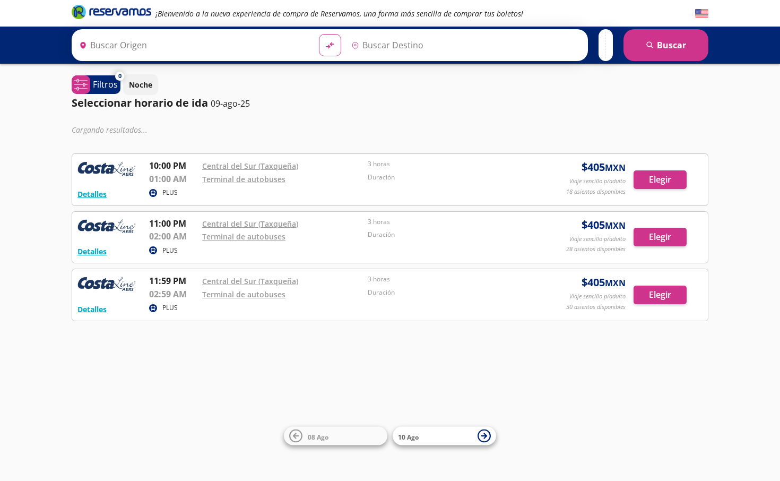
type input "[GEOGRAPHIC_DATA], [GEOGRAPHIC_DATA]"
type input "Iguala, [GEOGRAPHIC_DATA]"
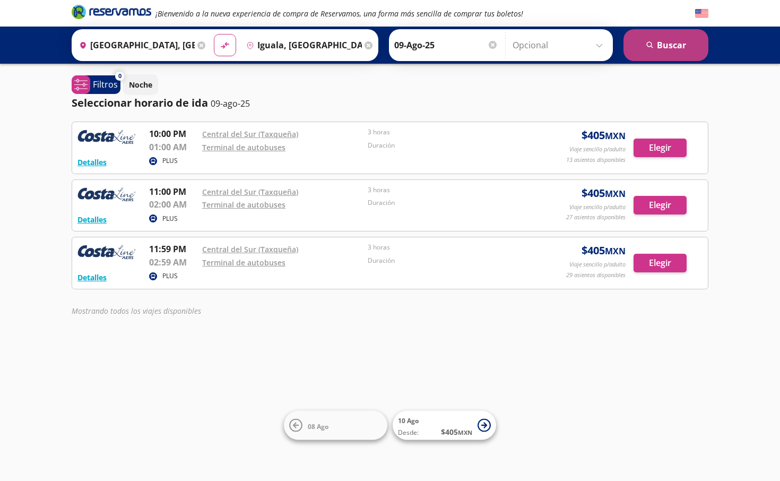
click at [661, 51] on button "search [GEOGRAPHIC_DATA]" at bounding box center [666, 45] width 85 height 32
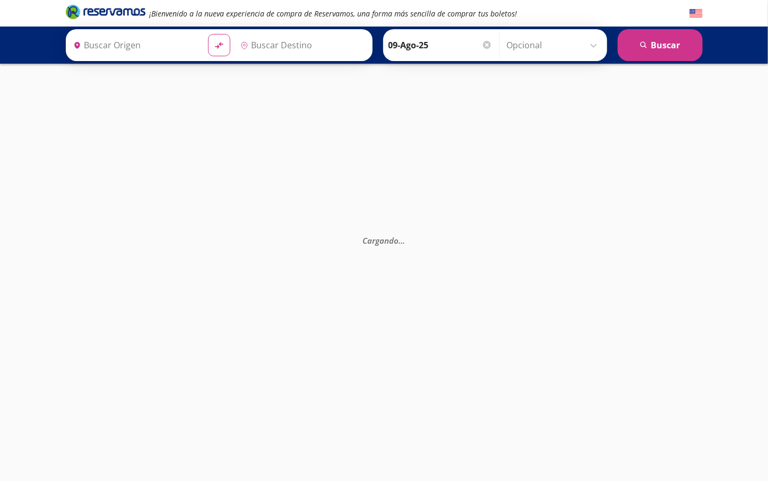
type input "Iguala, [GEOGRAPHIC_DATA]"
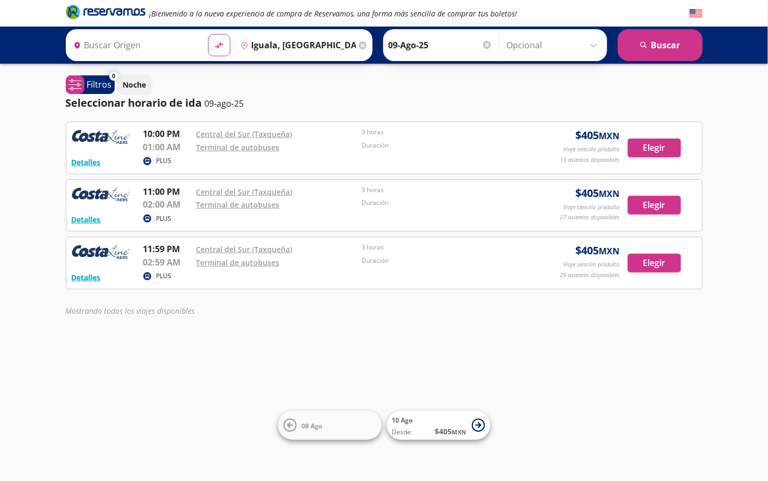
type input "[GEOGRAPHIC_DATA], [GEOGRAPHIC_DATA]"
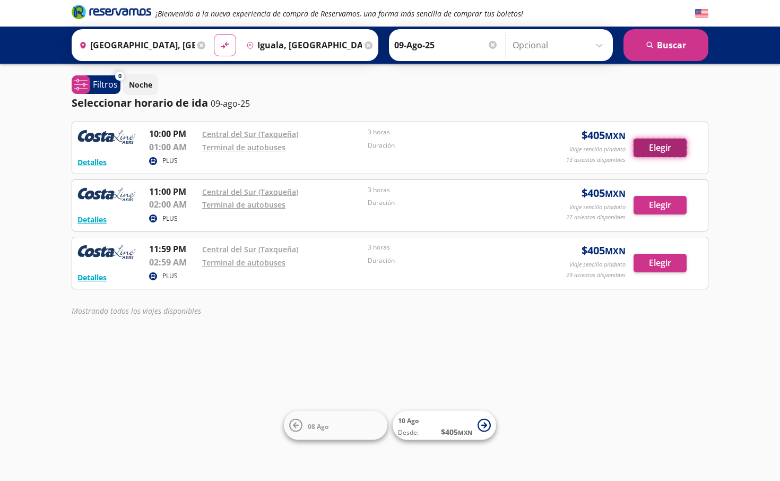
click at [678, 142] on button "Elegir" at bounding box center [660, 148] width 53 height 19
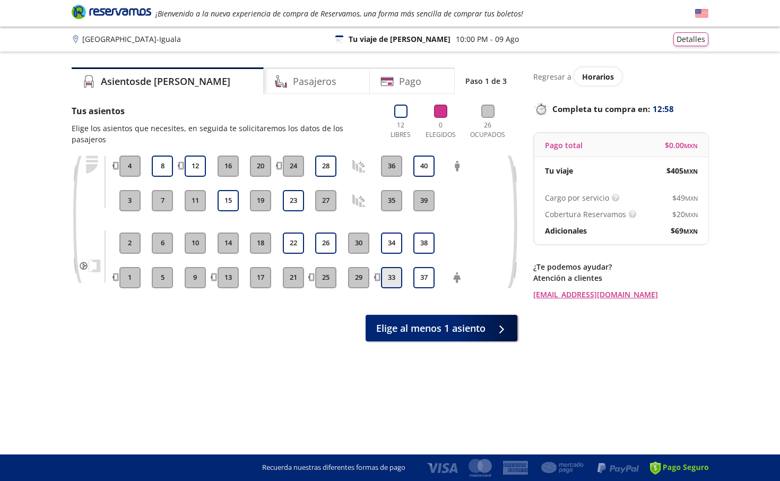
click at [392, 276] on button "33" at bounding box center [391, 277] width 21 height 21
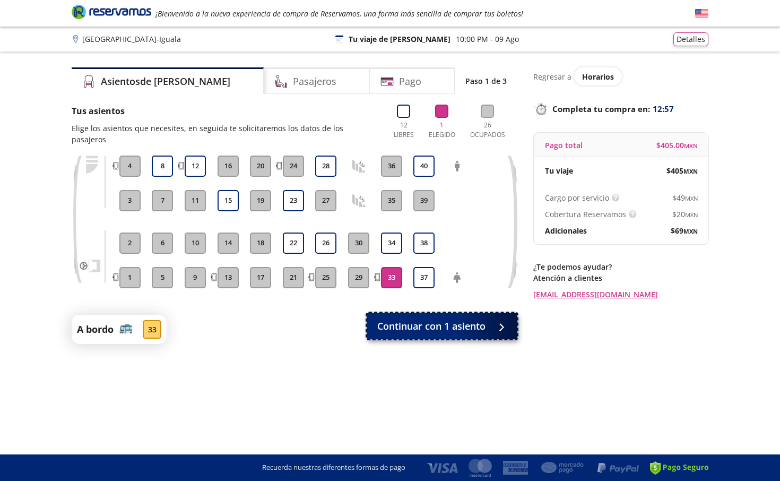
click at [392, 319] on span "Continuar con 1 asiento" at bounding box center [431, 326] width 108 height 14
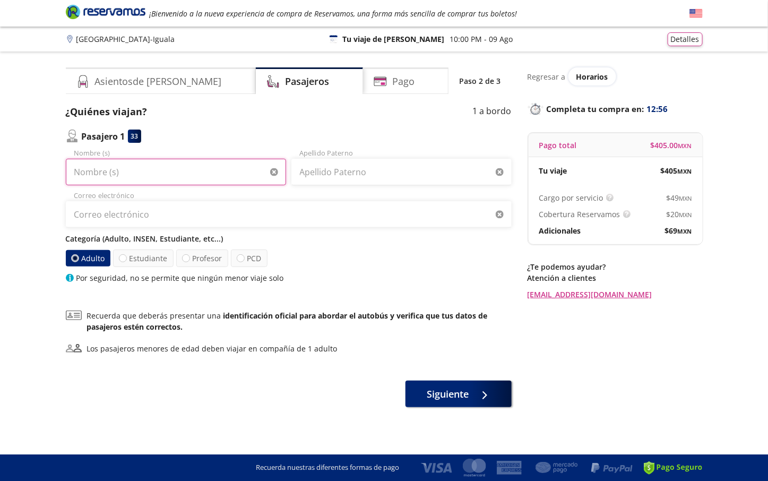
click at [159, 169] on input "Nombre (s)" at bounding box center [176, 172] width 220 height 27
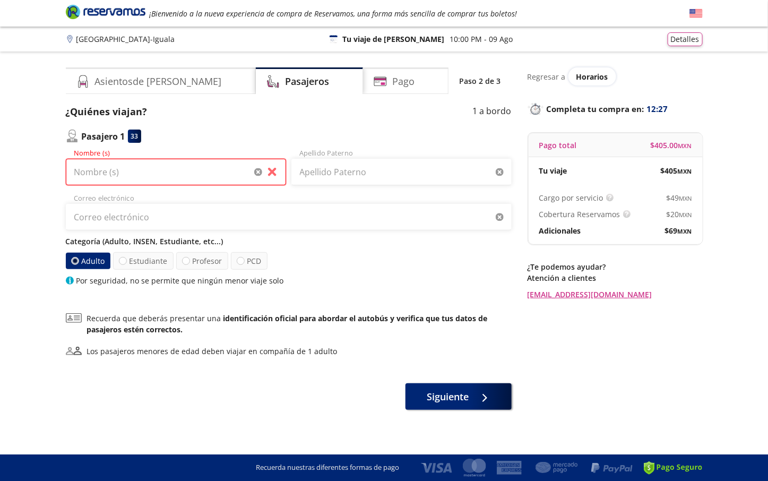
drag, startPoint x: 129, startPoint y: 169, endPoint x: 197, endPoint y: 178, distance: 69.1
click at [129, 169] on input "Nombre (s)" at bounding box center [176, 172] width 220 height 27
paste input "[PERSON_NAME]"
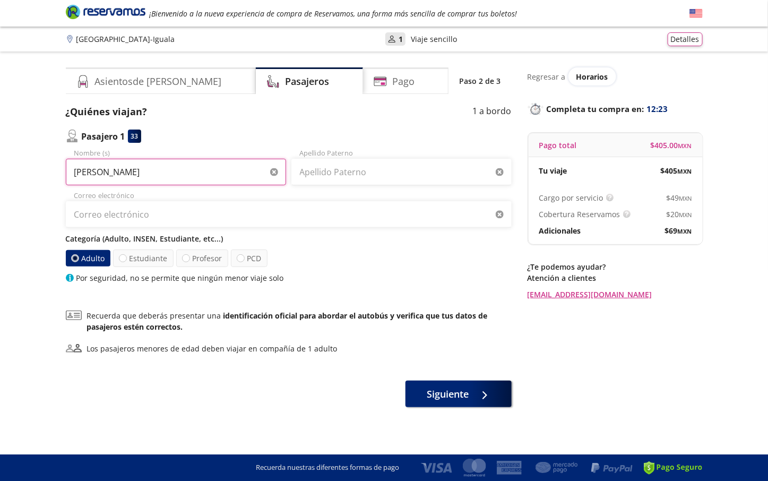
type input "[PERSON_NAME]"
click at [365, 176] on input "Apellido Paterno" at bounding box center [401, 172] width 220 height 27
paste input "[PERSON_NAME]"
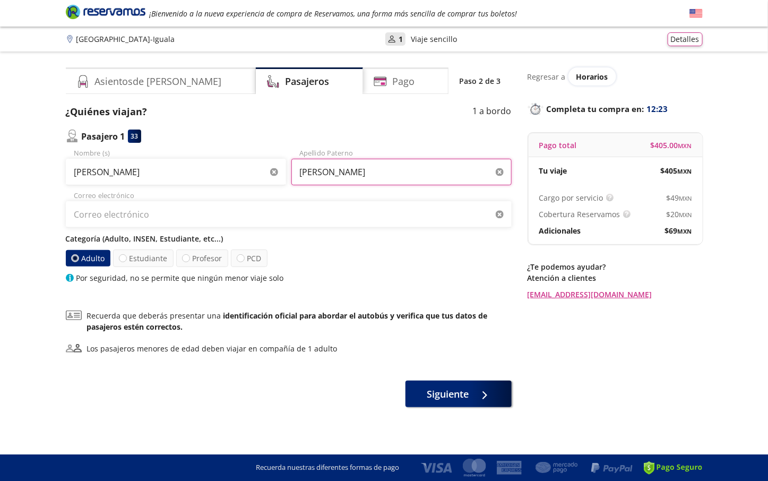
type input "[PERSON_NAME]"
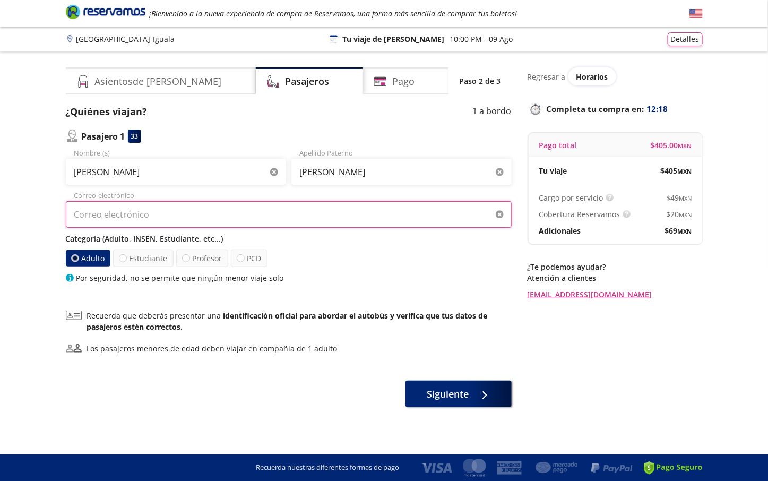
click at [236, 209] on input "Correo electrónico" at bounding box center [289, 214] width 446 height 27
paste input "[EMAIL_ADDRESS][DOMAIN_NAME]"
type input "[EMAIL_ADDRESS][DOMAIN_NAME]"
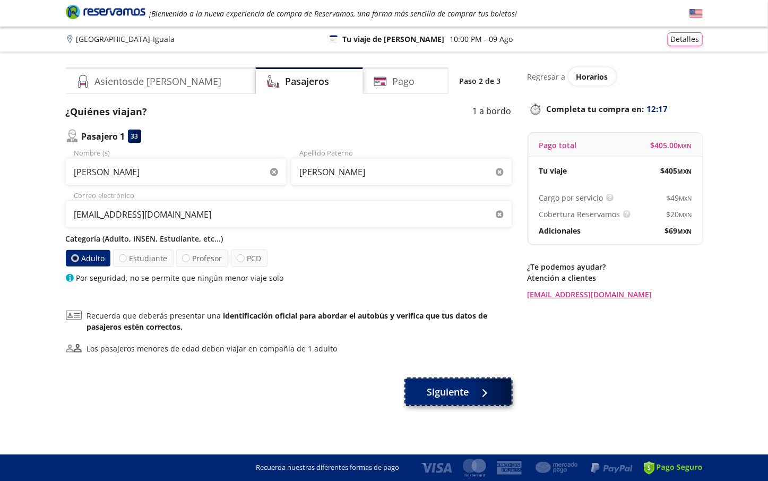
click at [454, 383] on button "Siguiente" at bounding box center [459, 391] width 106 height 27
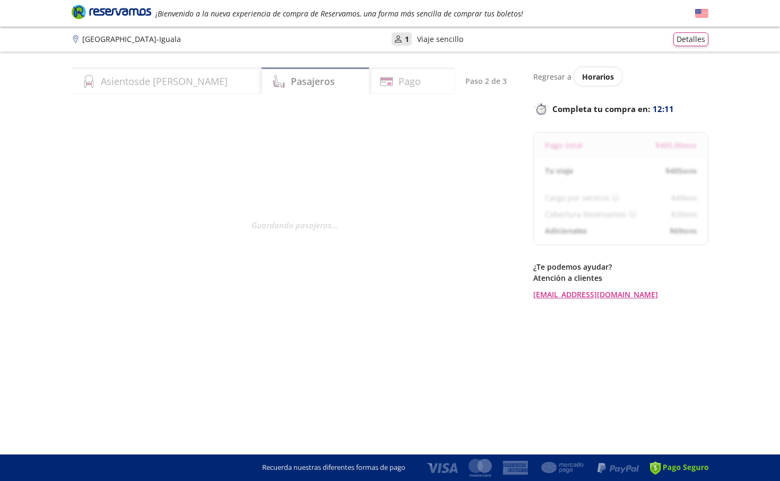
select select "MX"
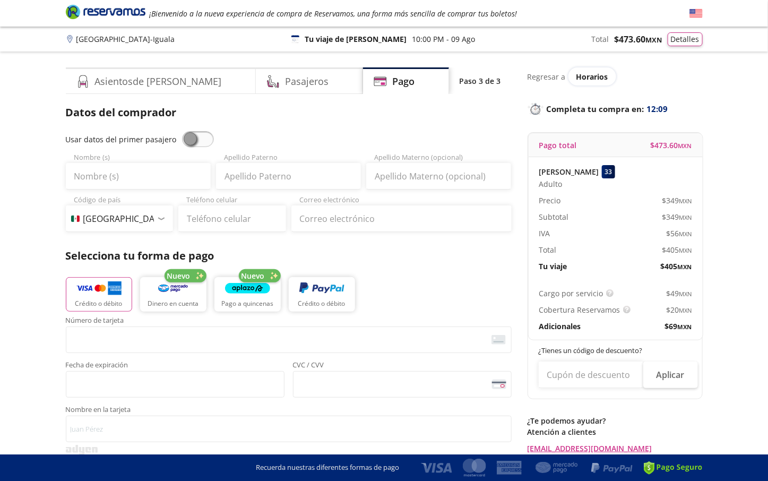
click at [192, 139] on span at bounding box center [198, 139] width 32 height 16
click at [182, 131] on input "checkbox" at bounding box center [182, 131] width 0 height 0
type input "[PERSON_NAME]"
type input "[EMAIL_ADDRESS][DOMAIN_NAME]"
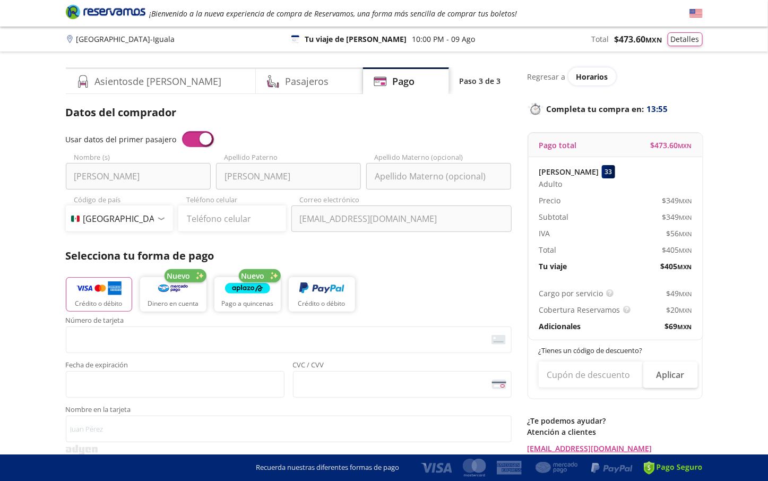
click at [196, 134] on span at bounding box center [198, 139] width 32 height 16
click at [182, 131] on input "checkbox" at bounding box center [182, 131] width 0 height 0
click at [215, 212] on input "Teléfono celular" at bounding box center [232, 218] width 108 height 27
paste input "55 1925 2307"
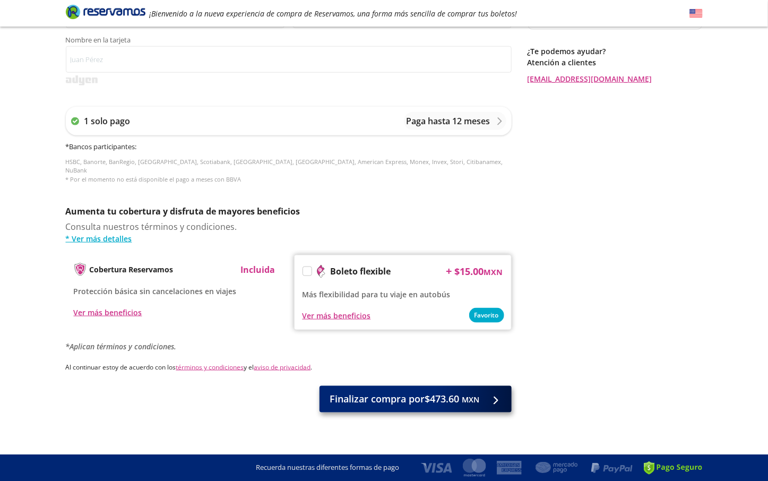
type input "55 1925 2307"
click at [404, 392] on span "Finalizar compra por $473.60 MXN" at bounding box center [405, 399] width 150 height 14
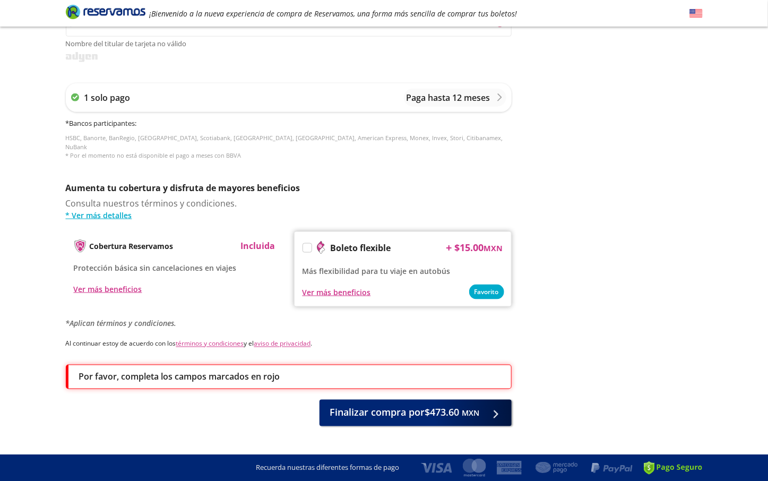
scroll to position [0, 0]
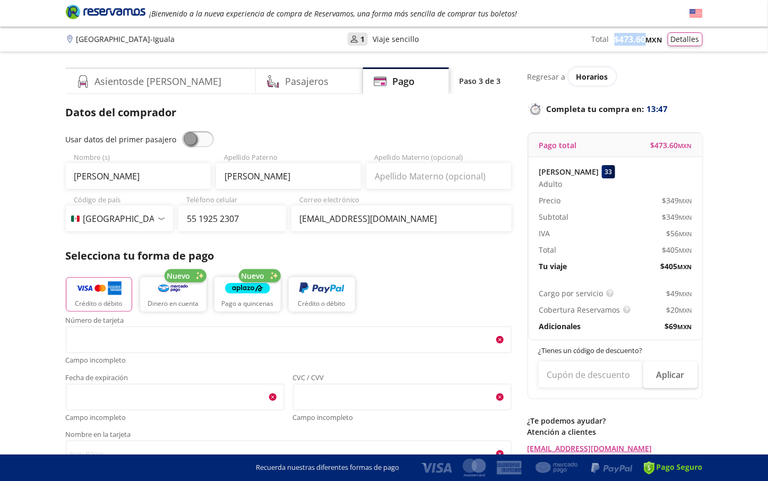
copy span "$ 473.60"
drag, startPoint x: 615, startPoint y: 35, endPoint x: 645, endPoint y: 37, distance: 30.3
click at [645, 37] on span "$ 473.60 MXN" at bounding box center [639, 39] width 48 height 13
click at [646, 37] on small "MXN" at bounding box center [654, 40] width 16 height 10
copy span "$ 473.60"
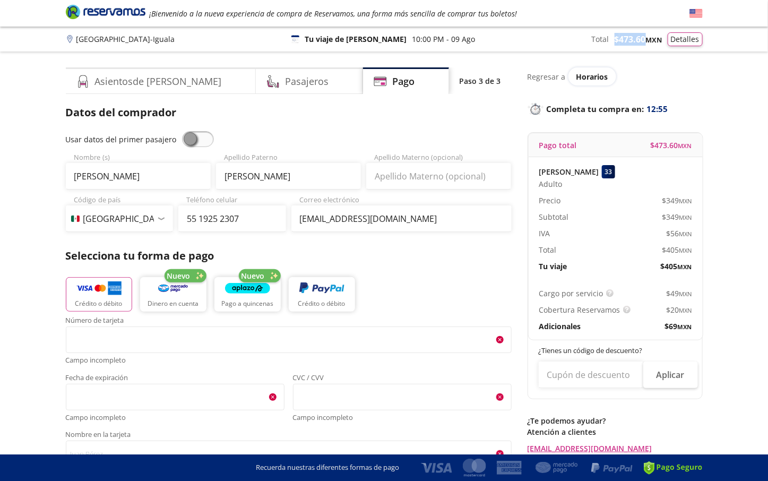
copy span "$ 473.60"
drag, startPoint x: 612, startPoint y: 38, endPoint x: 644, endPoint y: 40, distance: 31.9
click at [644, 40] on span "$ 473.60 MXN" at bounding box center [639, 39] width 48 height 13
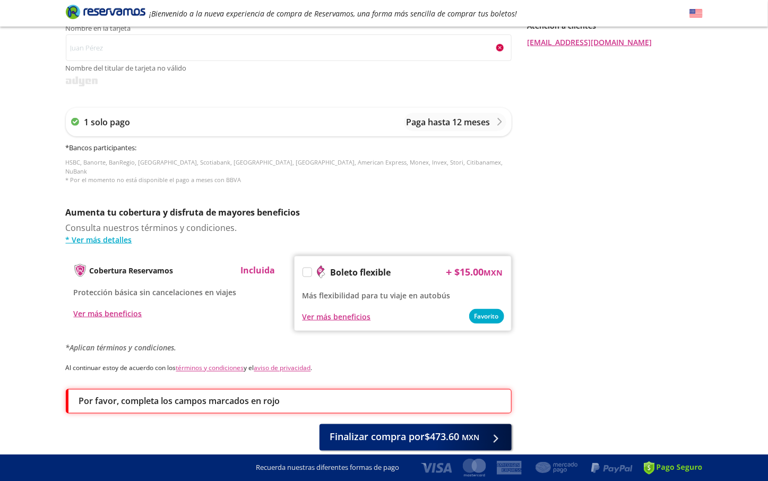
scroll to position [443, 0]
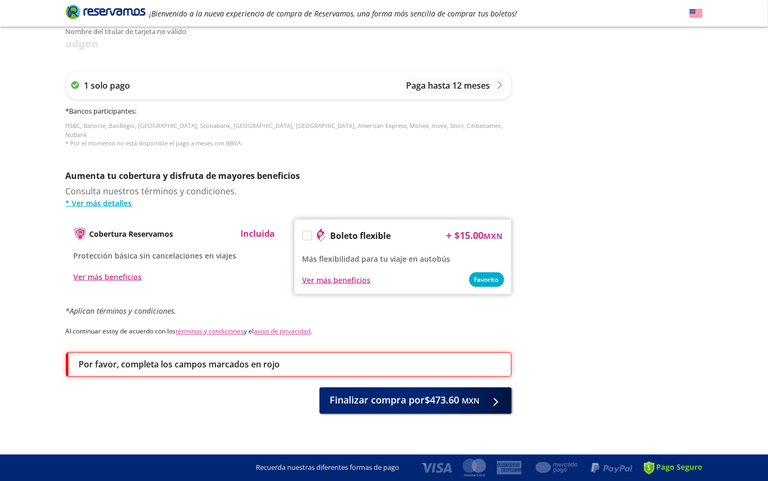
click at [83, 7] on icon "Brand Logo" at bounding box center [106, 12] width 80 height 16
